Goal: Find specific page/section: Find specific page/section

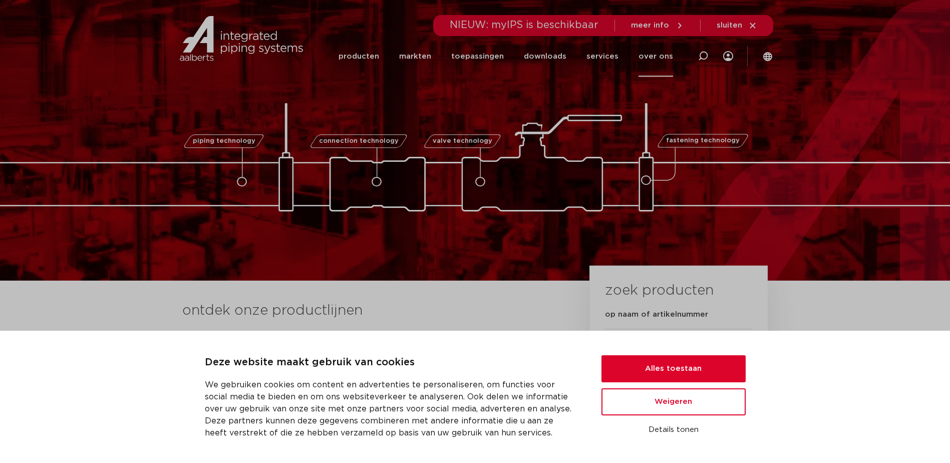
click at [645, 60] on link "over ons" at bounding box center [655, 56] width 35 height 41
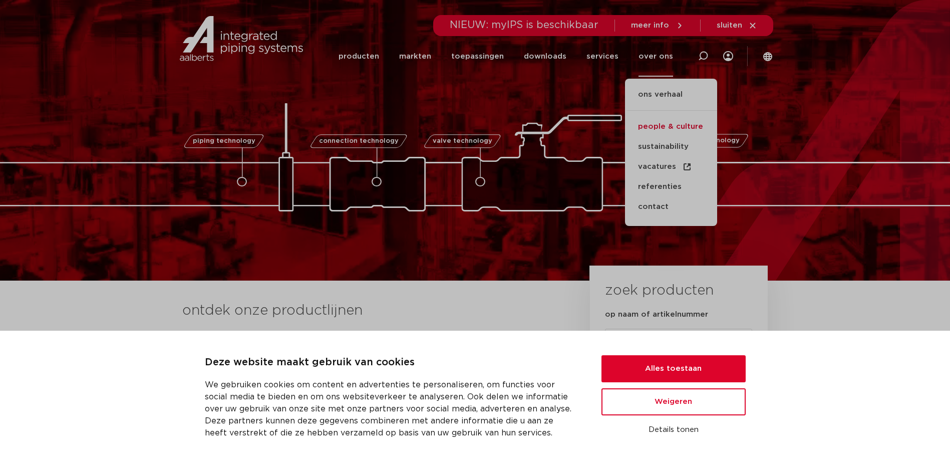
click at [681, 124] on link "people & culture" at bounding box center [671, 127] width 92 height 20
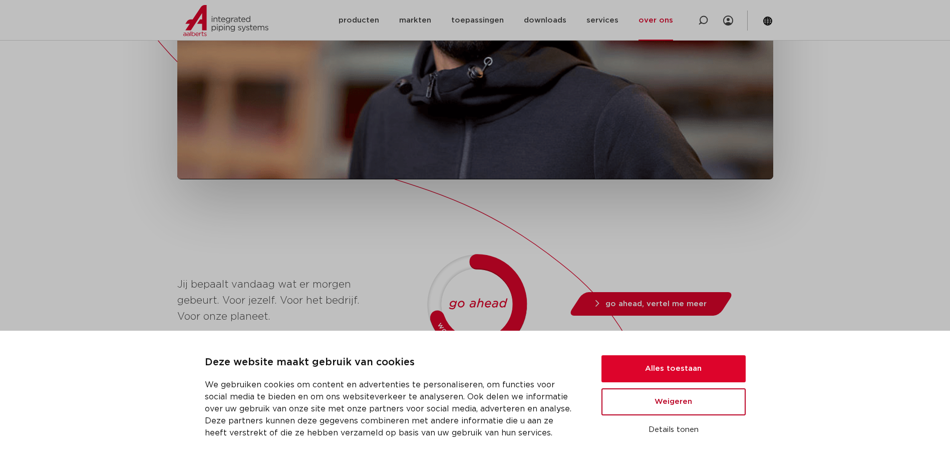
click at [673, 409] on button "Weigeren" at bounding box center [673, 401] width 144 height 27
